Goal: Check status: Check status

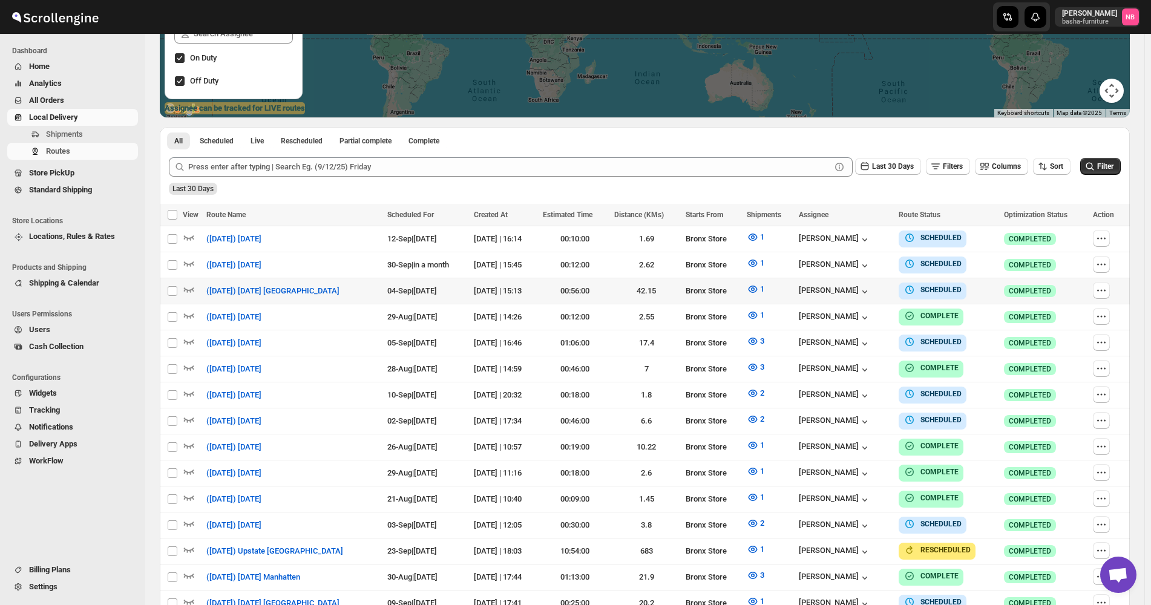
scroll to position [242, 0]
click at [1054, 171] on button "Sort" at bounding box center [1052, 165] width 38 height 17
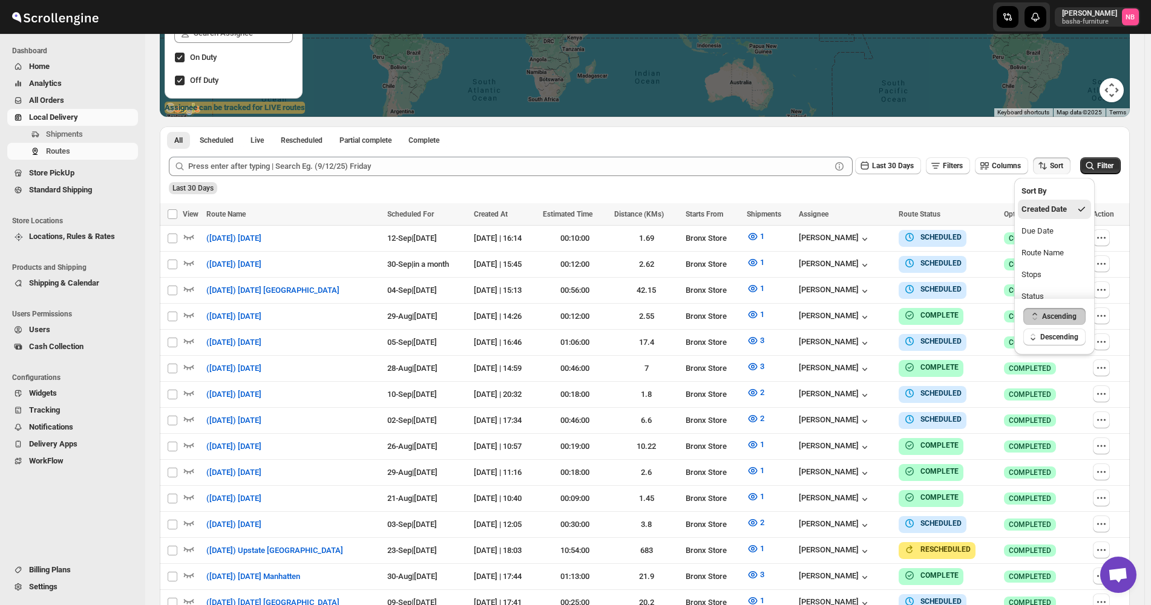
click at [1060, 220] on ul "Created Date Due Date Route Name Stops Status" at bounding box center [1054, 253] width 73 height 107
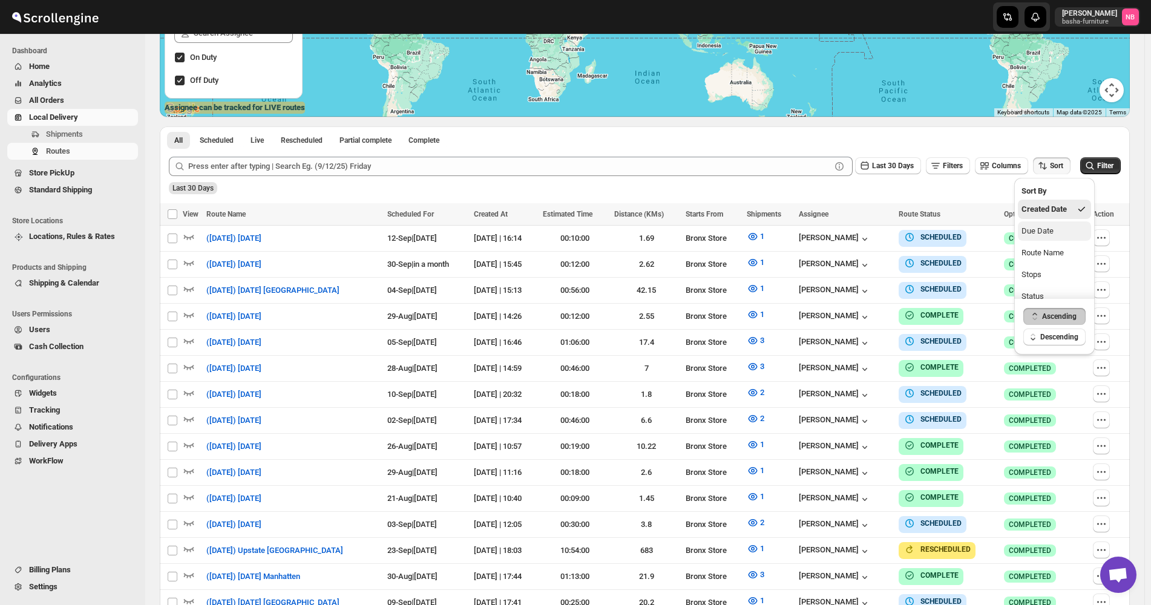
click at [1056, 229] on button "Due Date" at bounding box center [1054, 230] width 73 height 19
click at [883, 154] on div "Last 30 Days Filters Columns Sort" at bounding box center [960, 163] width 220 height 23
drag, startPoint x: 885, startPoint y: 166, endPoint x: 887, endPoint y: 172, distance: 6.3
click at [885, 167] on span "Last 30 Days" at bounding box center [893, 166] width 42 height 8
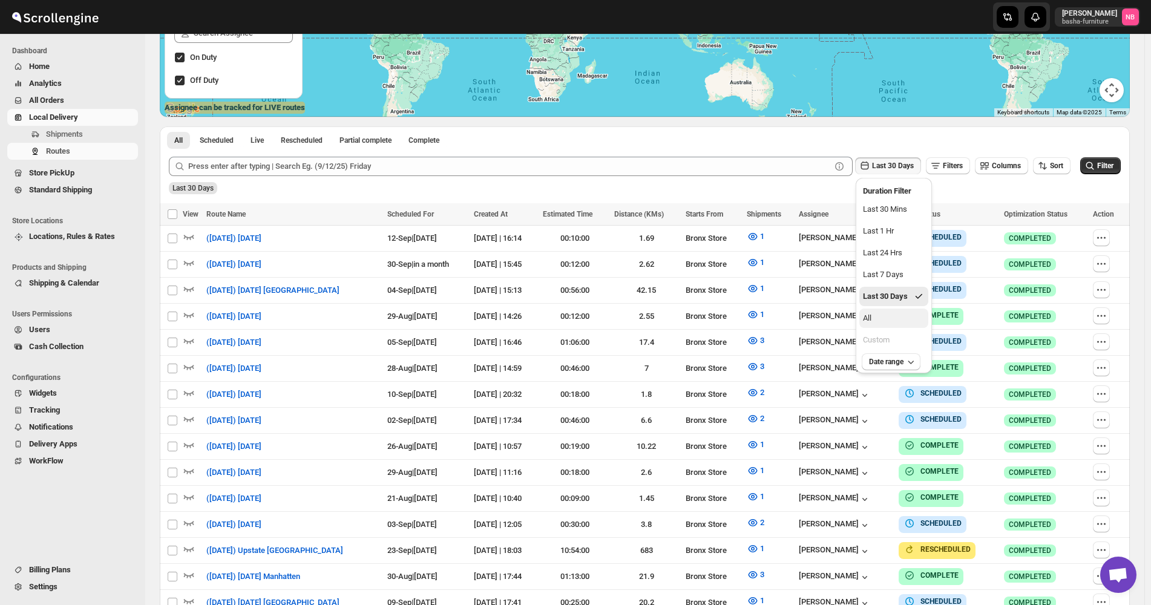
drag, startPoint x: 887, startPoint y: 326, endPoint x: 896, endPoint y: 327, distance: 9.1
click at [887, 327] on button "All" at bounding box center [893, 318] width 69 height 19
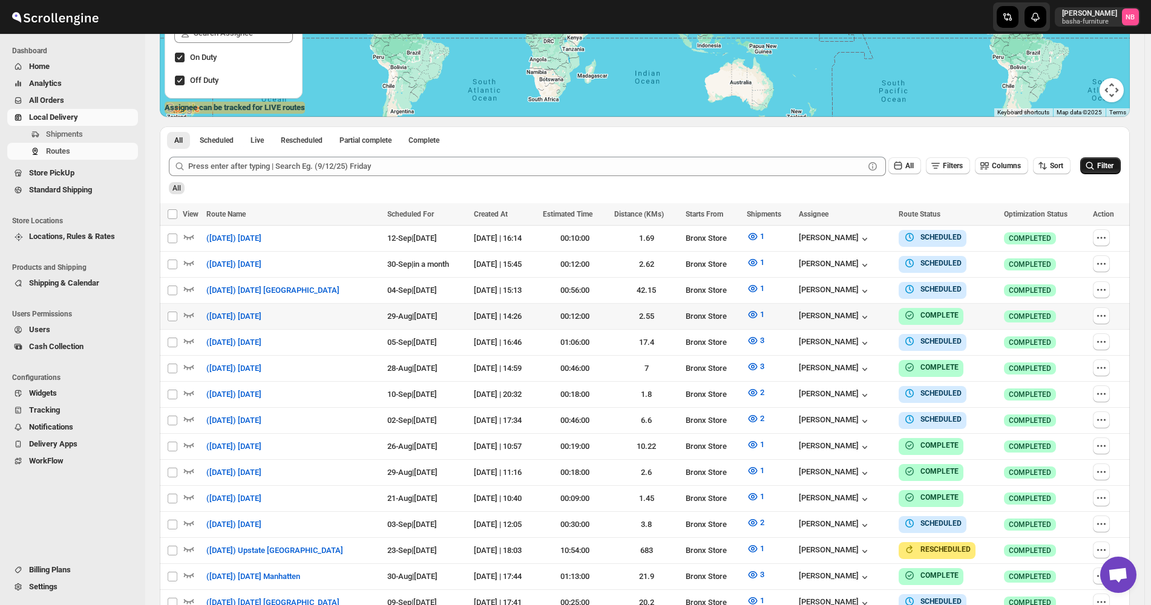
click at [1096, 171] on icon "submit" at bounding box center [1090, 166] width 12 height 12
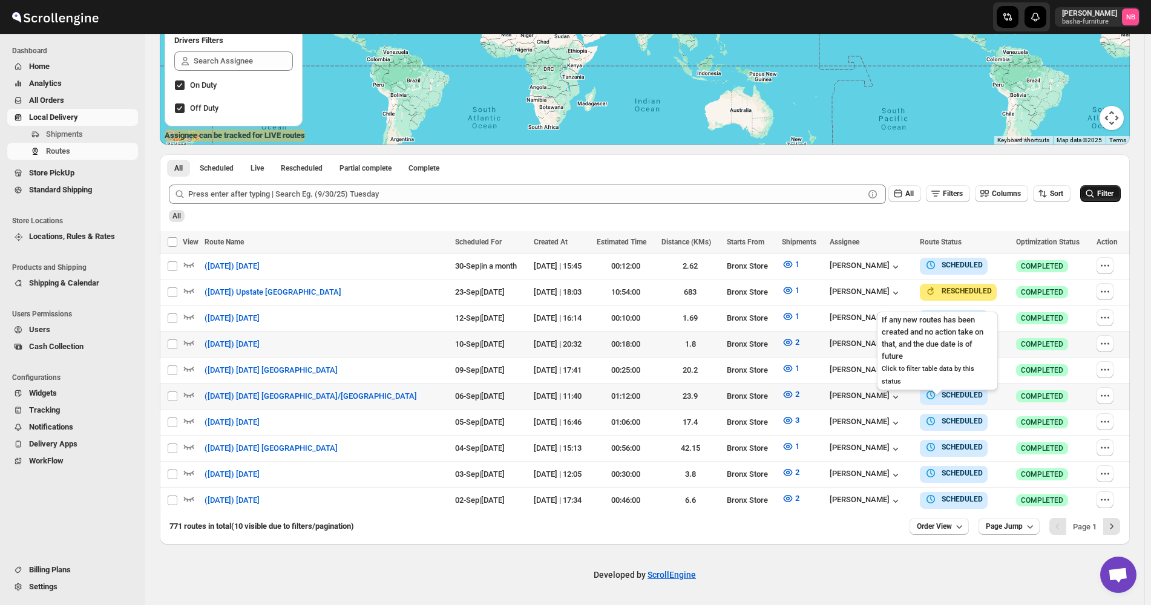
scroll to position [208, 0]
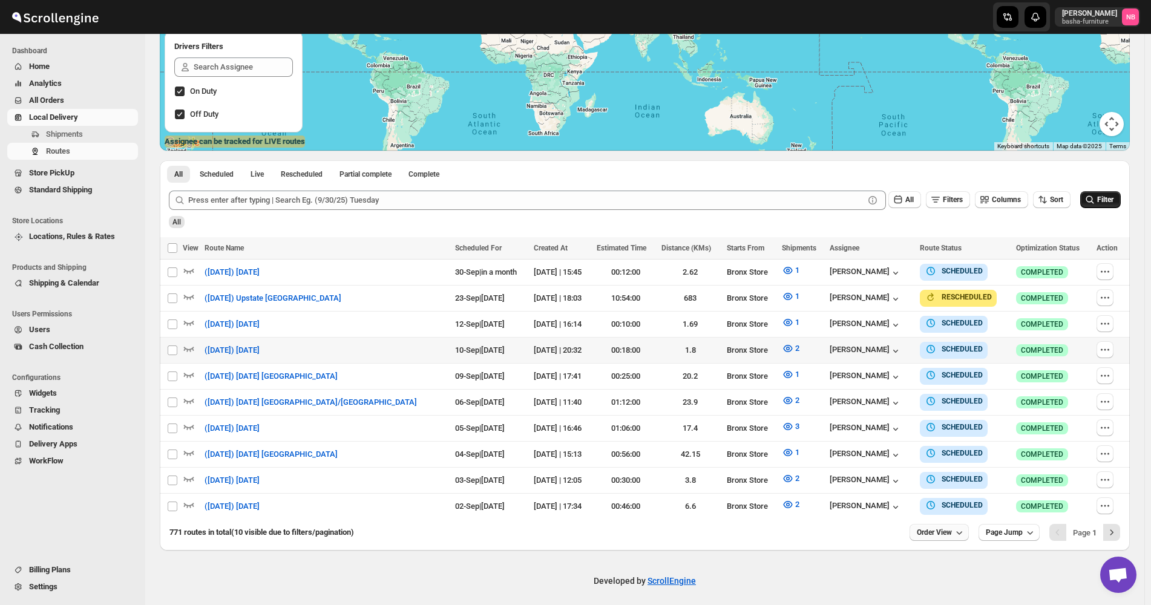
click at [932, 533] on button "Order View" at bounding box center [938, 532] width 59 height 17
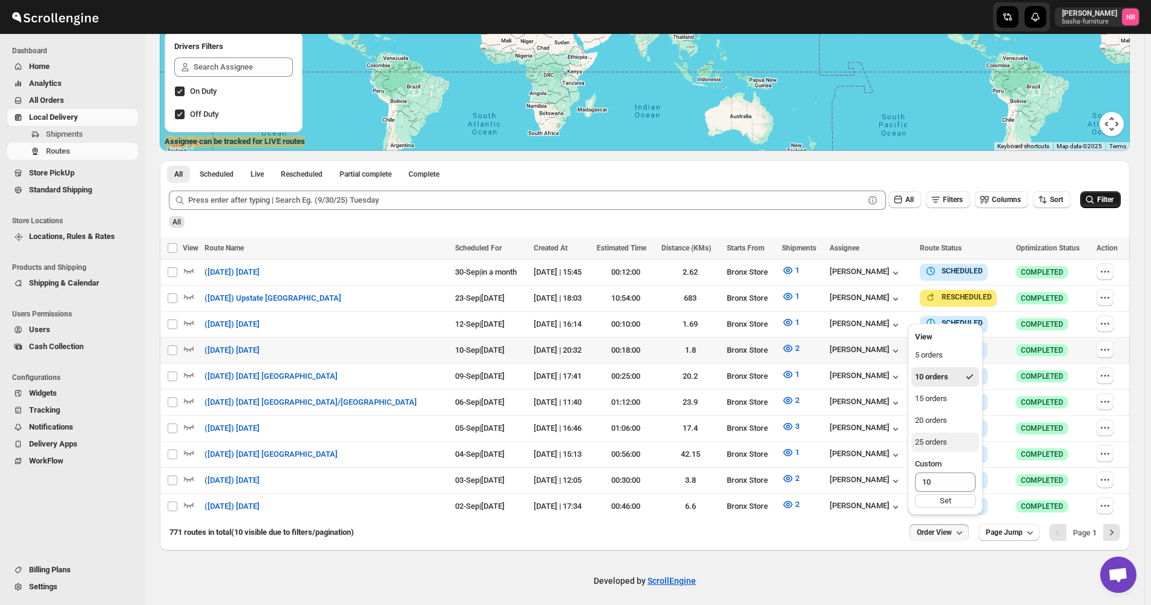
click at [956, 448] on button "25 orders" at bounding box center [945, 442] width 68 height 19
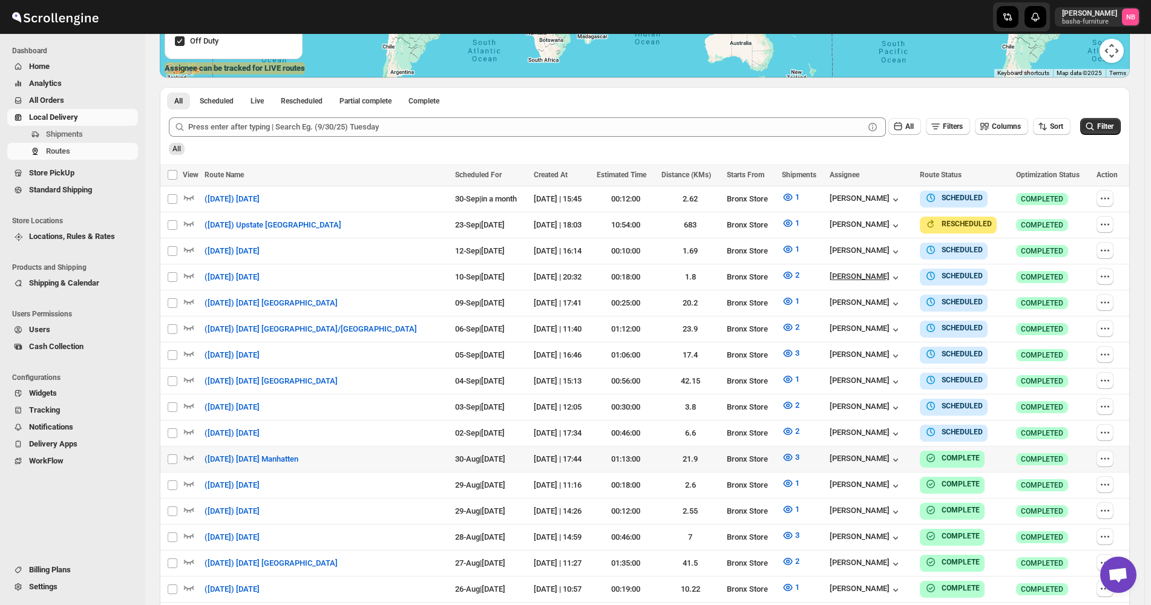
scroll to position [303, 0]
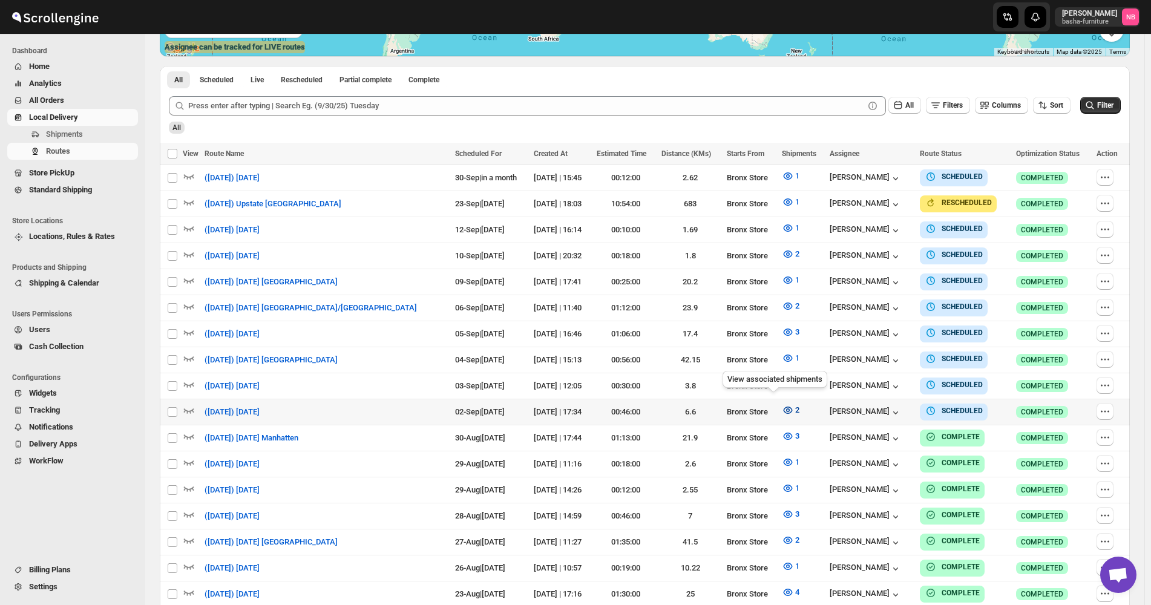
click at [786, 408] on icon "button" at bounding box center [788, 410] width 4 height 4
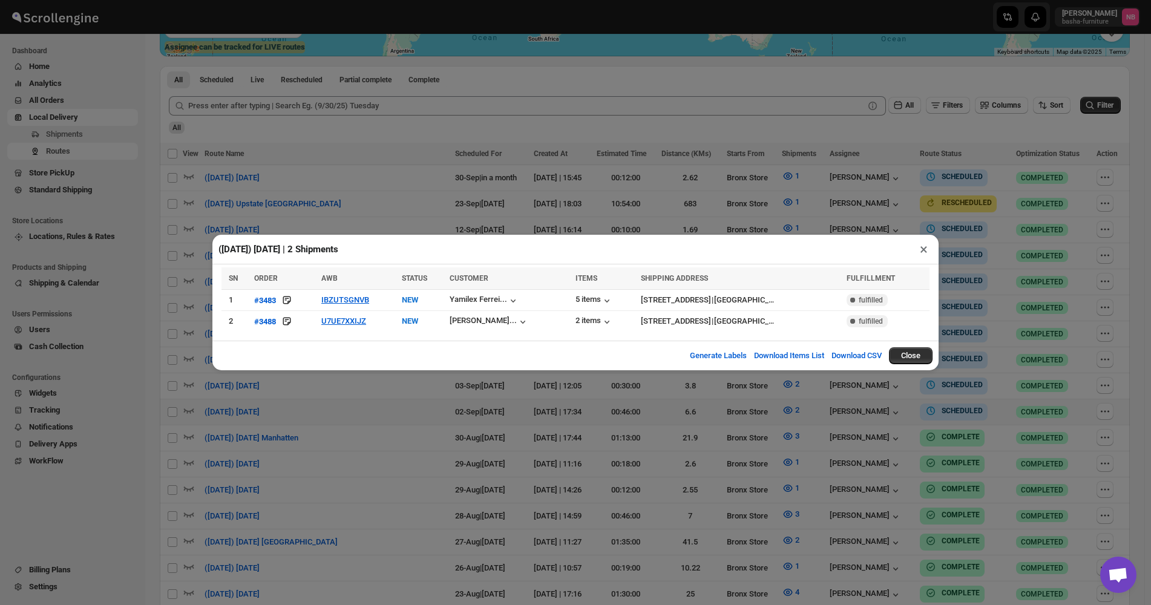
click at [710, 455] on div "([DATE]) [DATE] | 2 Shipments × SN ORDER AWB STATUS CUSTOMER ITEMS SHIPPING ADD…" at bounding box center [575, 302] width 1151 height 605
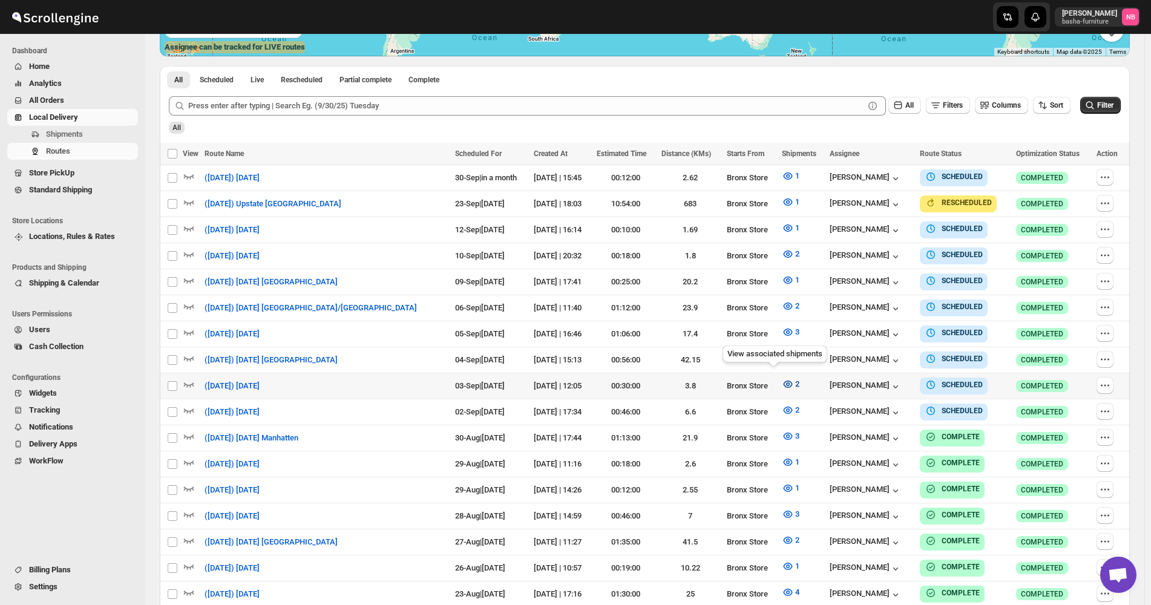
click at [782, 381] on icon "button" at bounding box center [788, 384] width 12 height 12
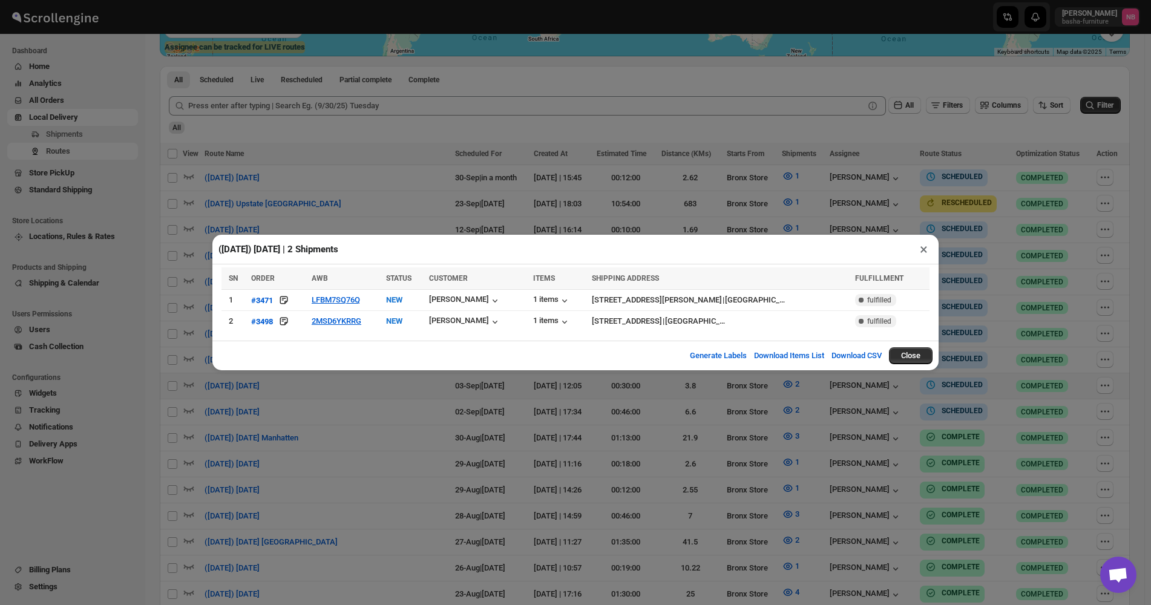
click at [535, 439] on div "([DATE]) [DATE] | 2 Shipments × SN ORDER AWB STATUS CUSTOMER ITEMS SHIPPING ADD…" at bounding box center [575, 302] width 1151 height 605
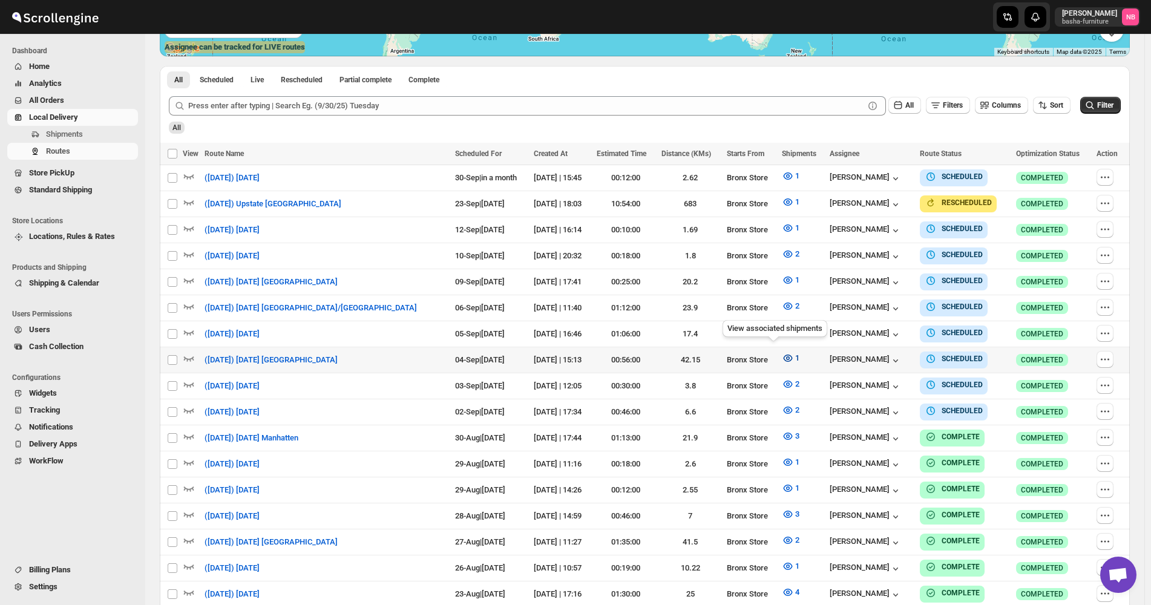
click at [782, 352] on icon "button" at bounding box center [788, 358] width 12 height 12
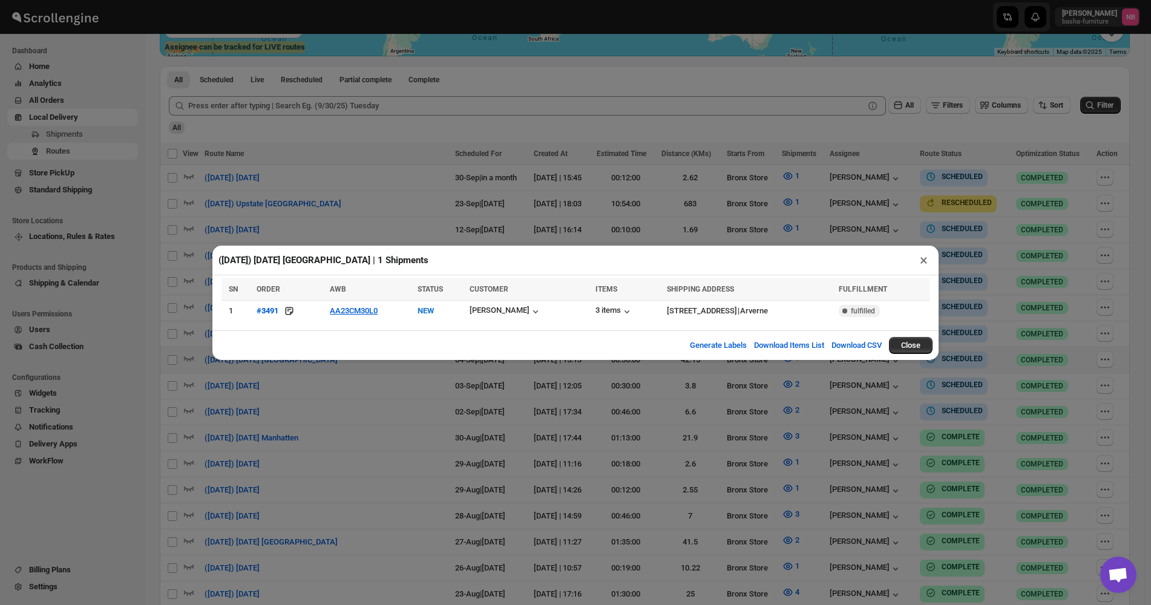
click at [424, 390] on div "([DATE]) [DATE] [GEOGRAPHIC_DATA] | 1 Shipments × SN ORDER AWB STATUS CUSTOMER …" at bounding box center [575, 302] width 1151 height 605
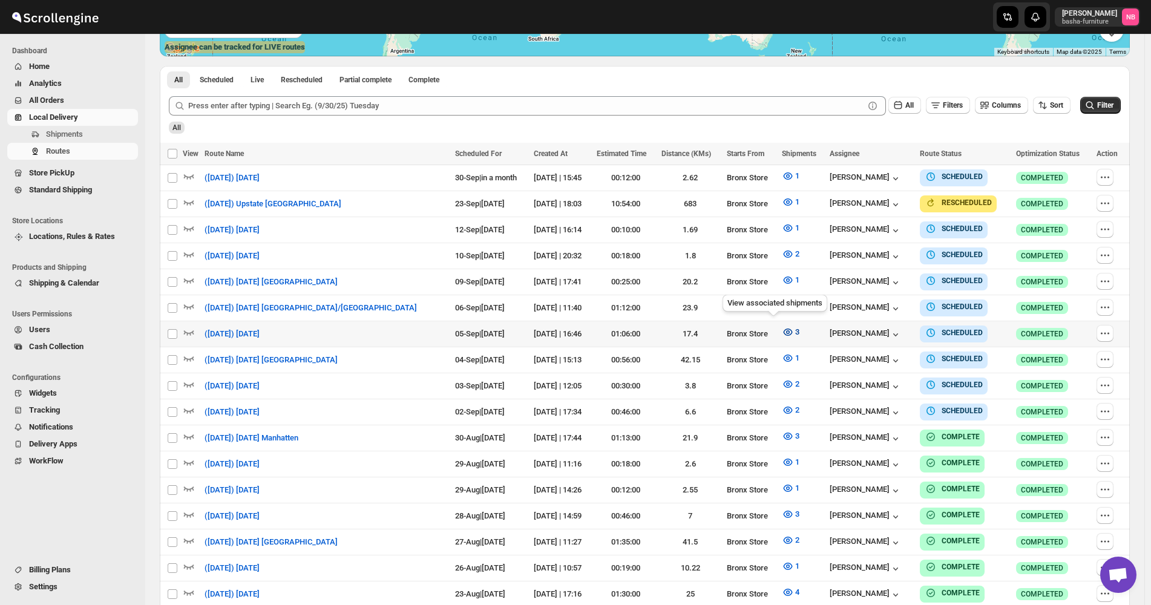
click at [782, 326] on icon "button" at bounding box center [788, 332] width 12 height 12
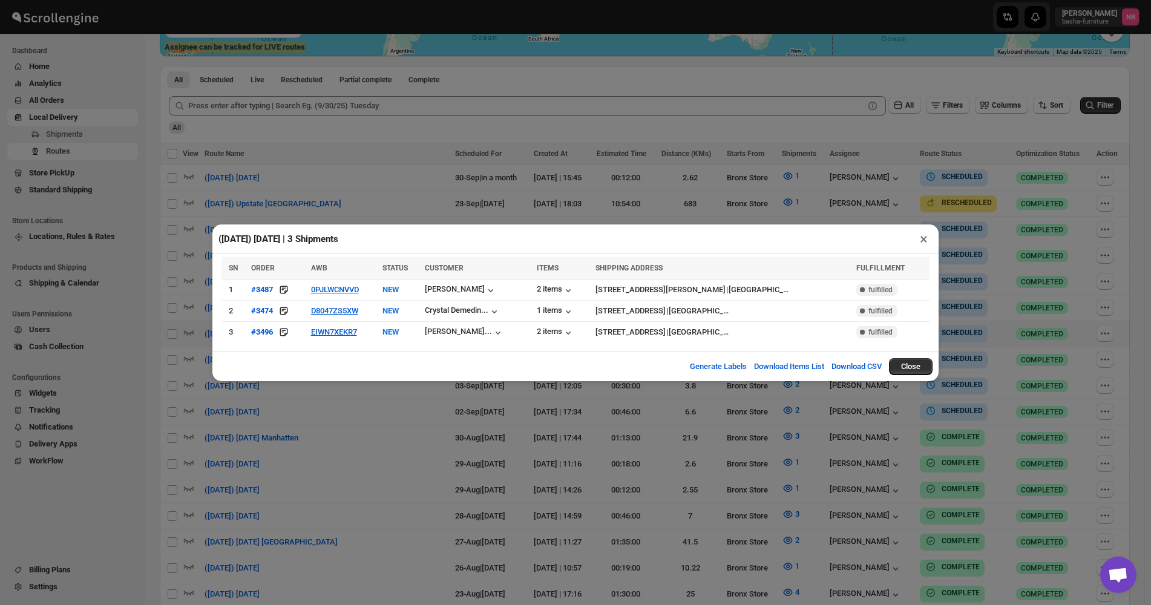
click at [380, 406] on div "([DATE]) [DATE] | 3 Shipments × SN ORDER AWB STATUS CUSTOMER ITEMS SHIPPING ADD…" at bounding box center [575, 302] width 1151 height 605
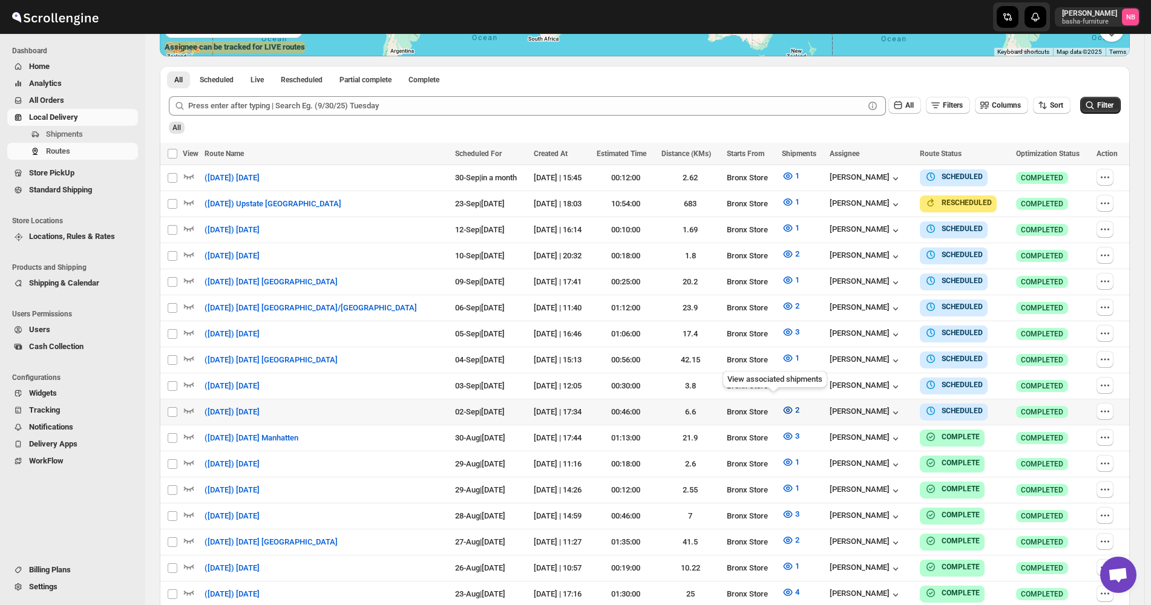
click at [786, 408] on icon "button" at bounding box center [788, 410] width 4 height 4
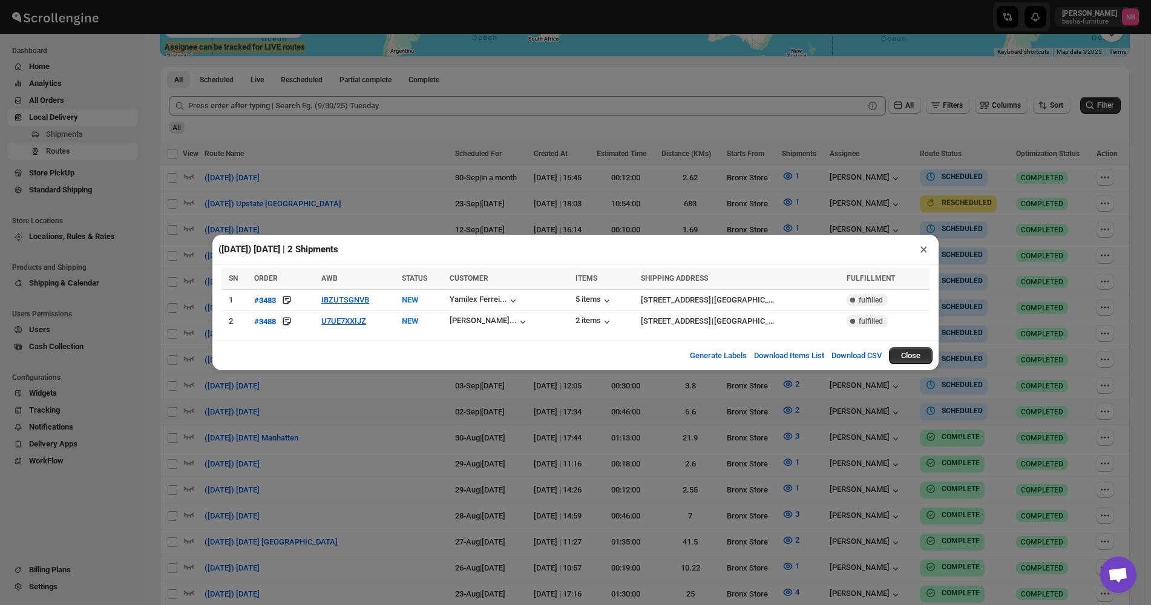
click at [736, 421] on div "([DATE]) [DATE] | 2 Shipments × SN ORDER AWB STATUS CUSTOMER ITEMS SHIPPING ADD…" at bounding box center [575, 302] width 1151 height 605
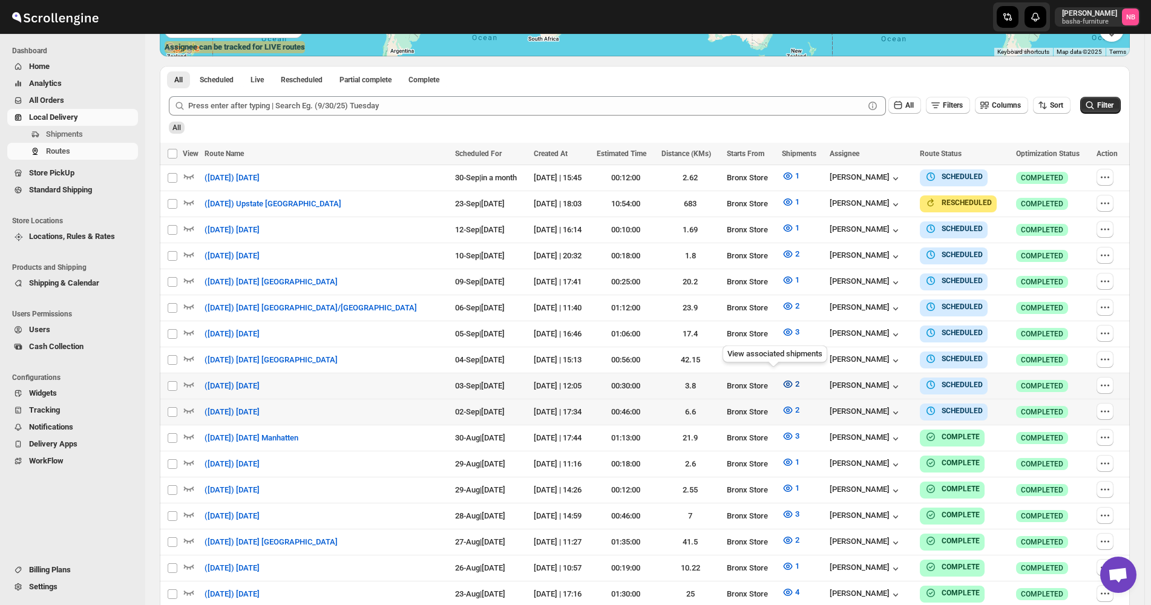
click at [782, 378] on icon "button" at bounding box center [788, 384] width 12 height 12
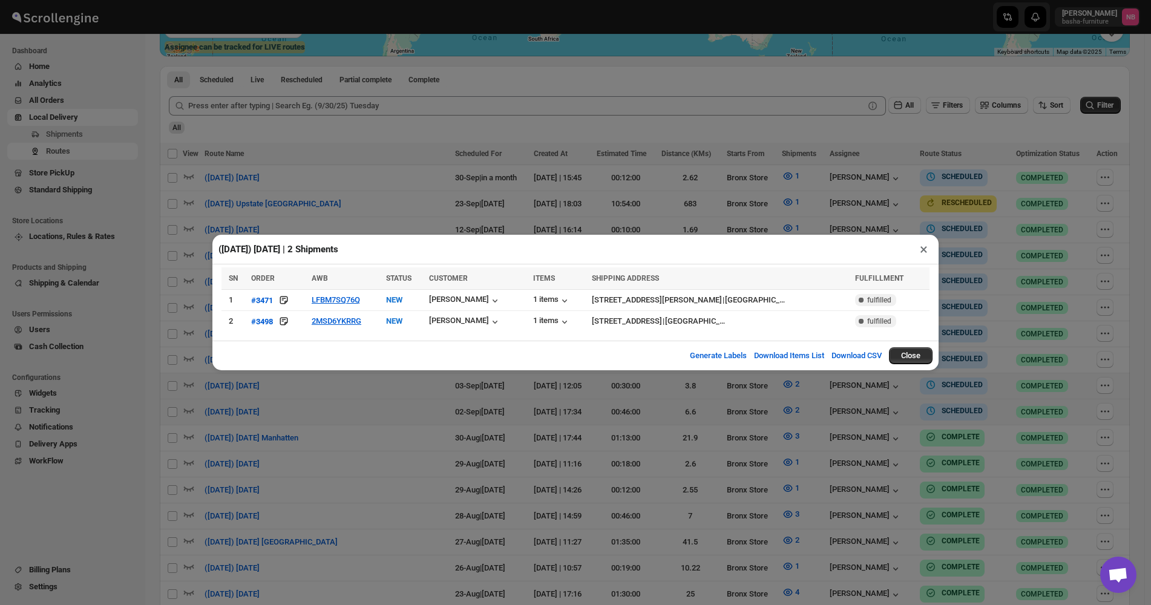
click at [375, 425] on div "([DATE]) [DATE] | 2 Shipments × SN ORDER AWB STATUS CUSTOMER ITEMS SHIPPING ADD…" at bounding box center [575, 302] width 1151 height 605
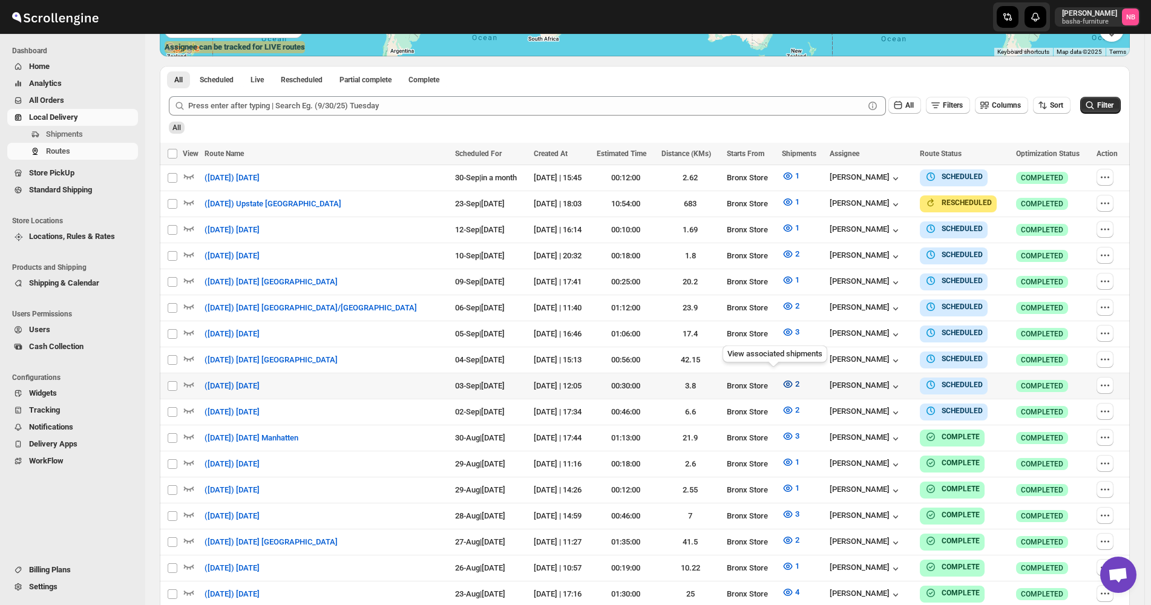
click at [783, 381] on icon "button" at bounding box center [787, 384] width 9 height 7
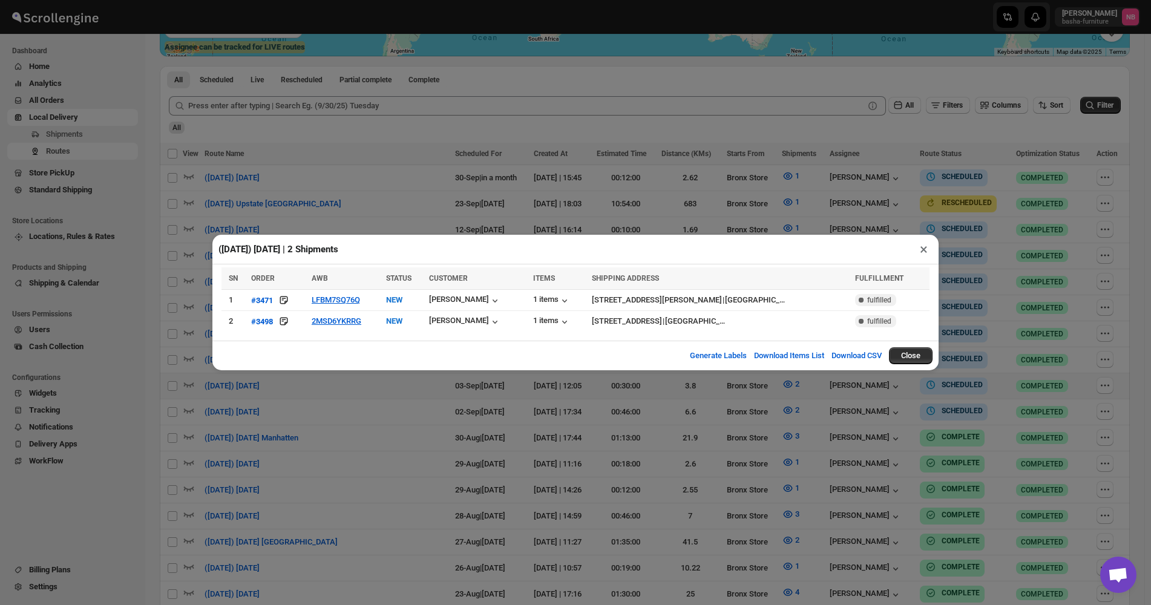
click at [392, 464] on div "([DATE]) [DATE] | 2 Shipments × SN ORDER AWB STATUS CUSTOMER ITEMS SHIPPING ADD…" at bounding box center [575, 302] width 1151 height 605
